Goal: Information Seeking & Learning: Learn about a topic

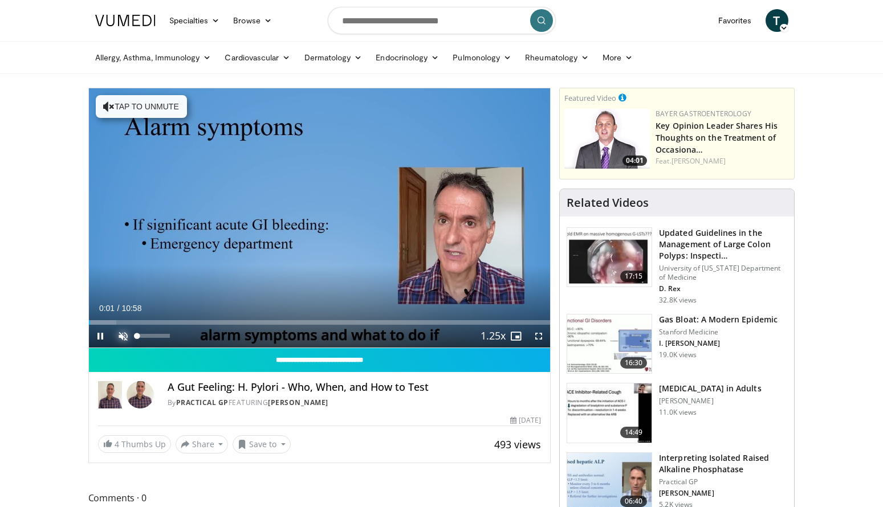
click at [119, 328] on span "Video Player" at bounding box center [123, 336] width 23 height 23
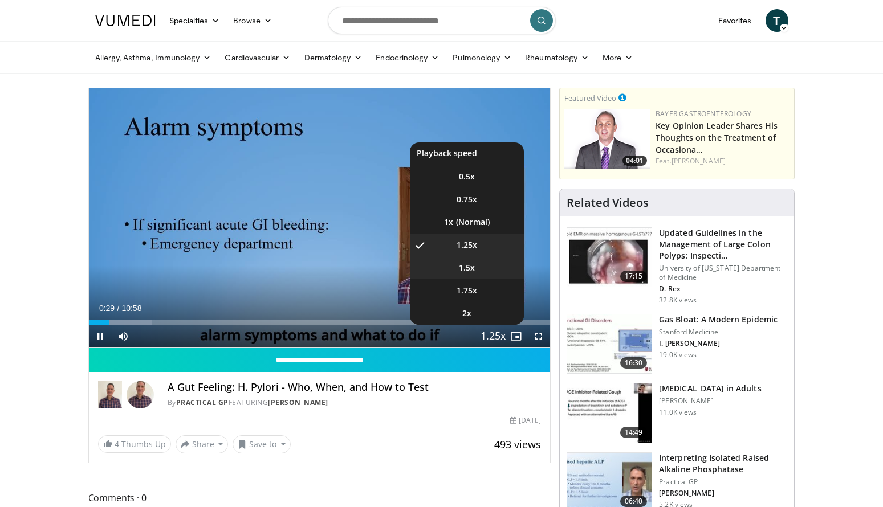
click at [474, 265] on span "1.5x" at bounding box center [467, 267] width 16 height 11
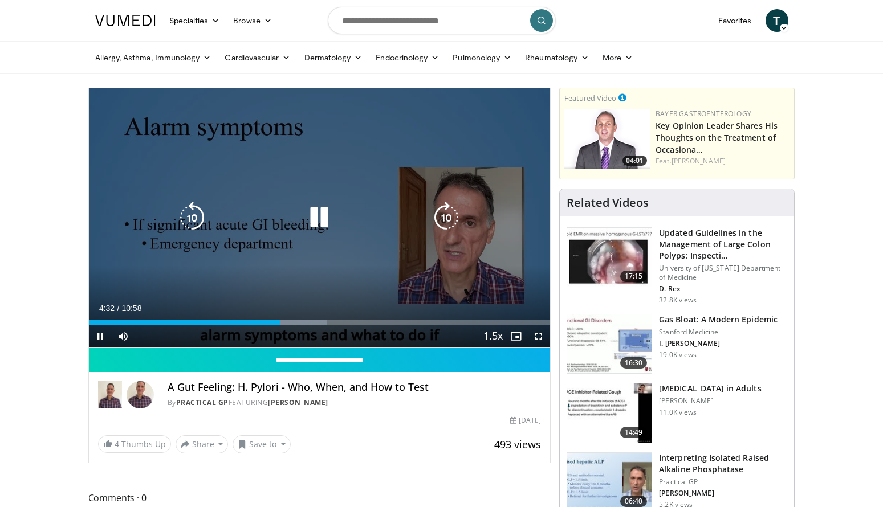
click at [196, 221] on icon "Video Player" at bounding box center [192, 218] width 32 height 32
click at [200, 211] on icon "Video Player" at bounding box center [192, 218] width 32 height 32
click at [196, 220] on icon "Video Player" at bounding box center [192, 218] width 32 height 32
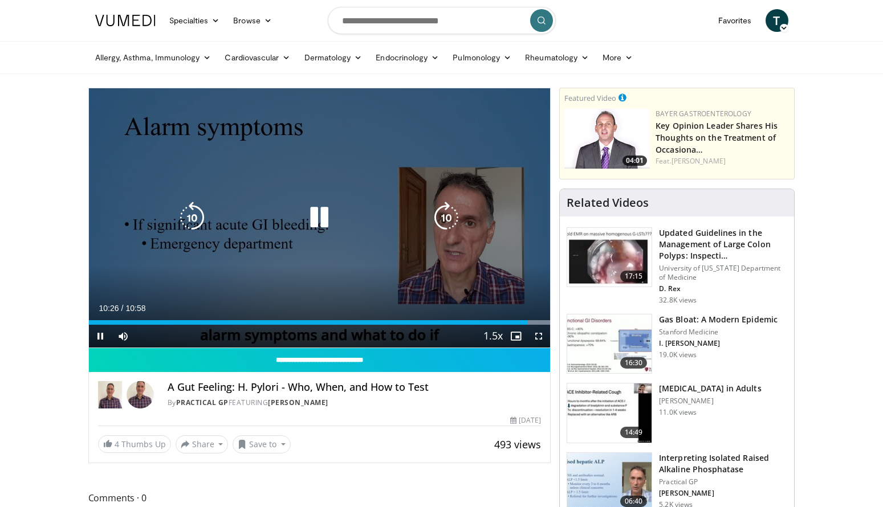
click at [314, 216] on icon "Video Player" at bounding box center [319, 218] width 32 height 32
